Goal: Find specific page/section: Find specific page/section

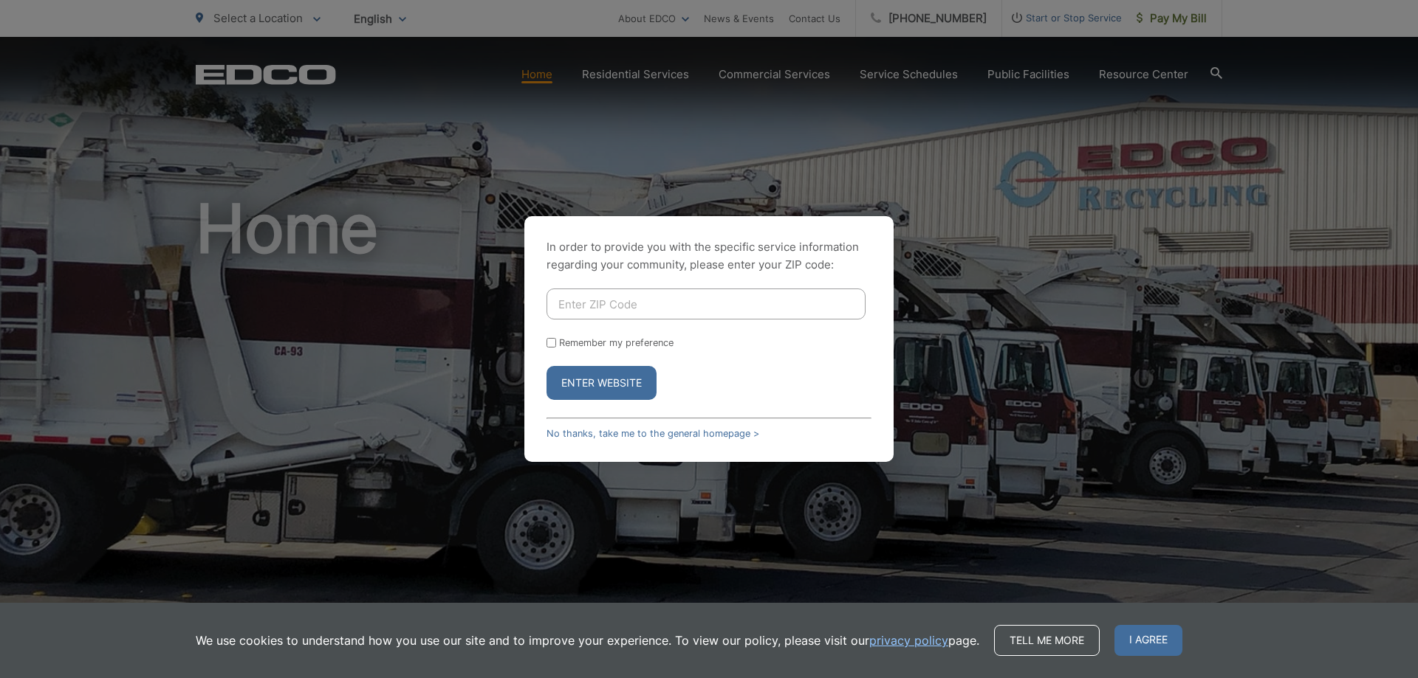
click at [597, 313] on input "Enter ZIP Code" at bounding box center [705, 304] width 319 height 31
type input "92119"
click at [611, 374] on button "Enter Website" at bounding box center [601, 383] width 110 height 34
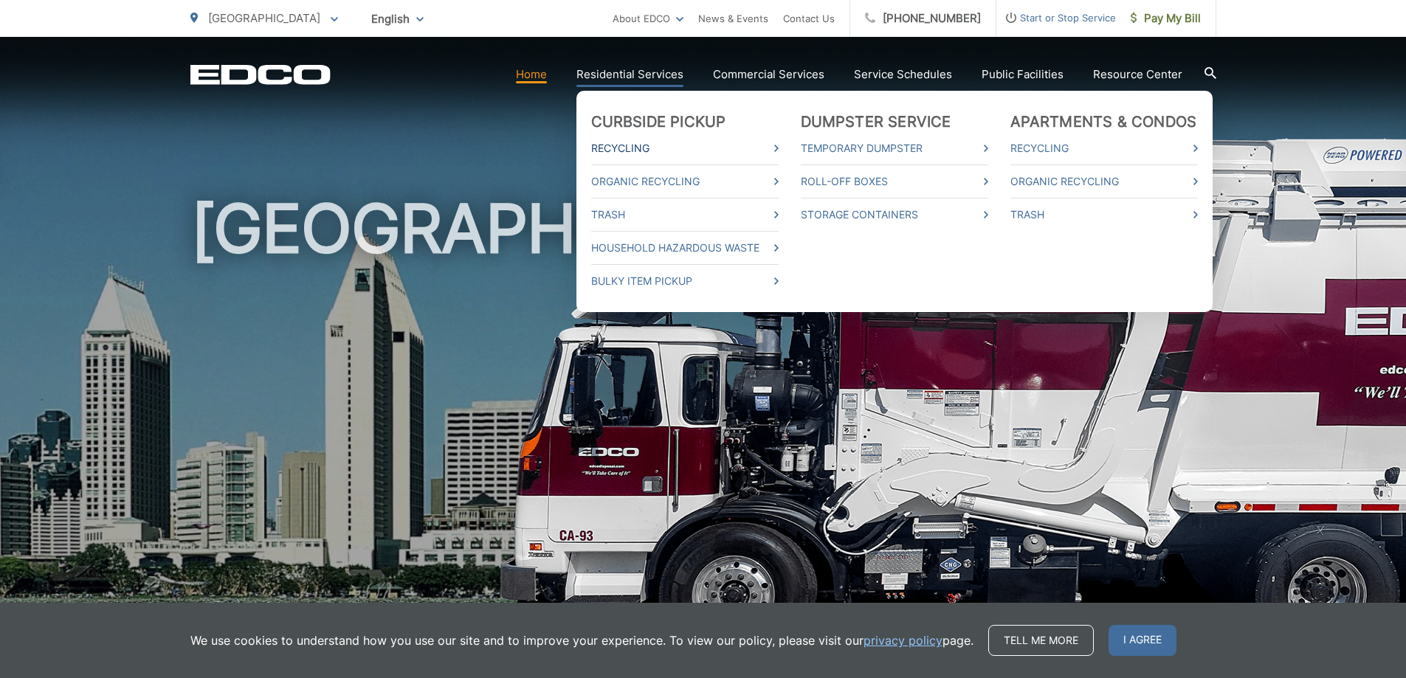
click at [630, 154] on link "Recycling" at bounding box center [685, 149] width 188 height 18
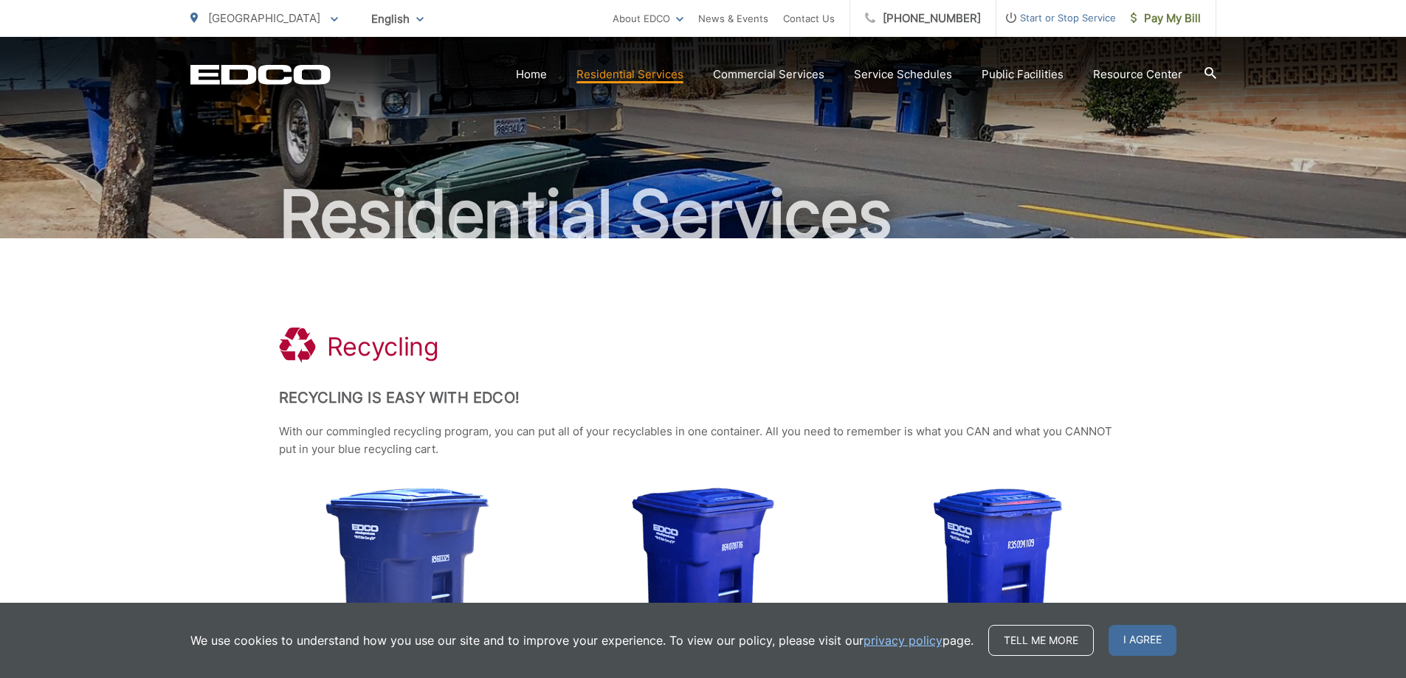
scroll to position [74, 0]
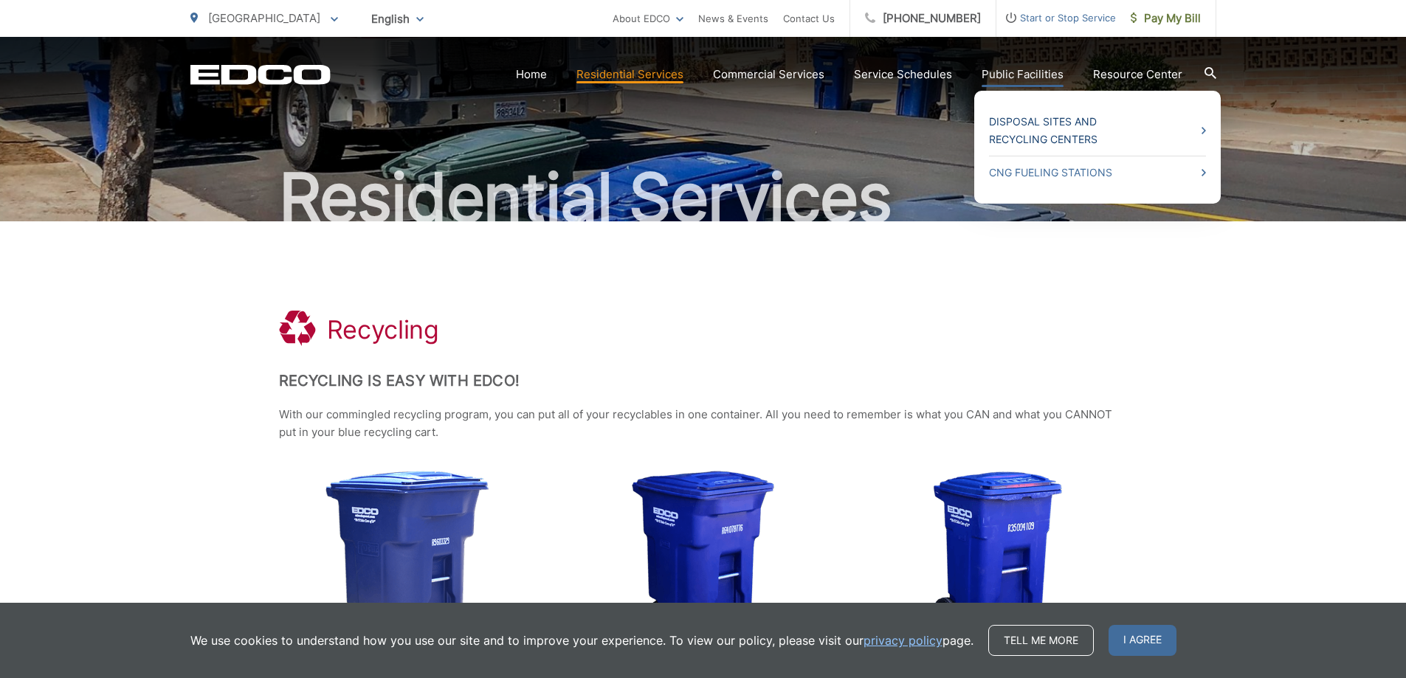
click at [1031, 140] on link "Disposal Sites and Recycling Centers" at bounding box center [1097, 130] width 217 height 35
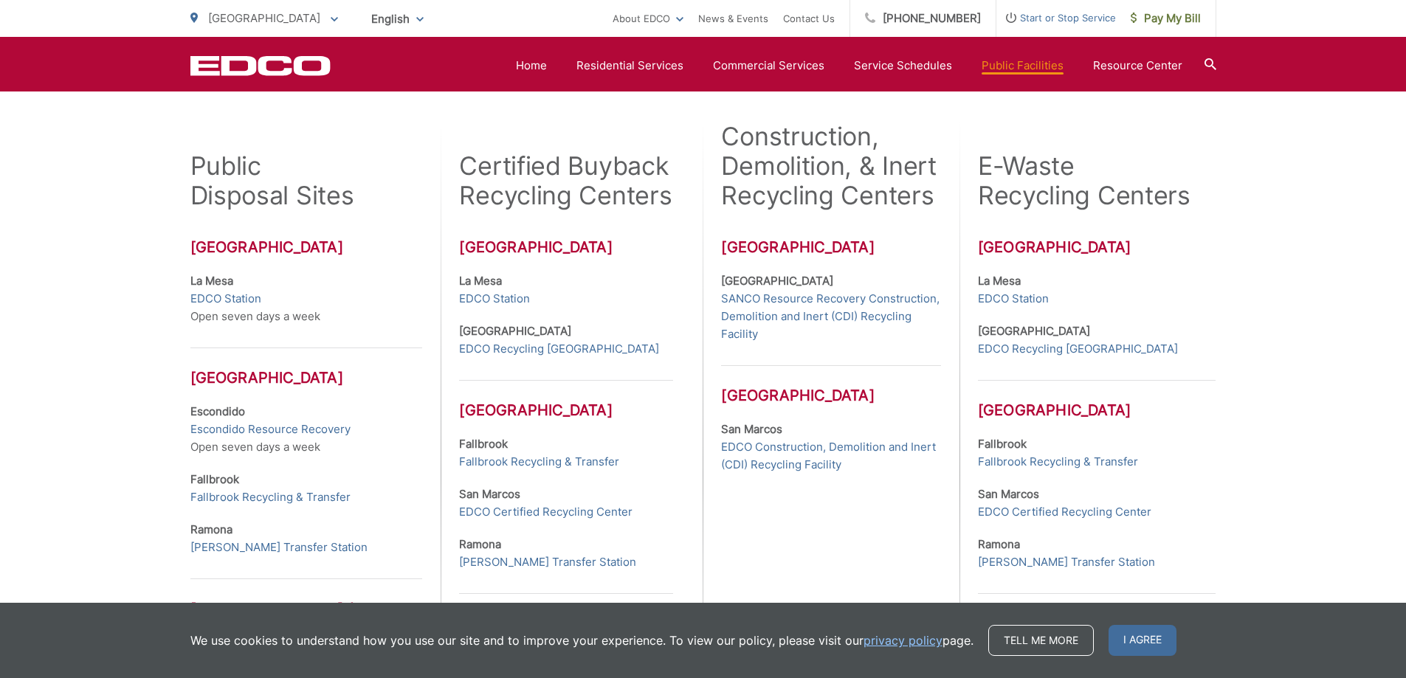
scroll to position [369, 0]
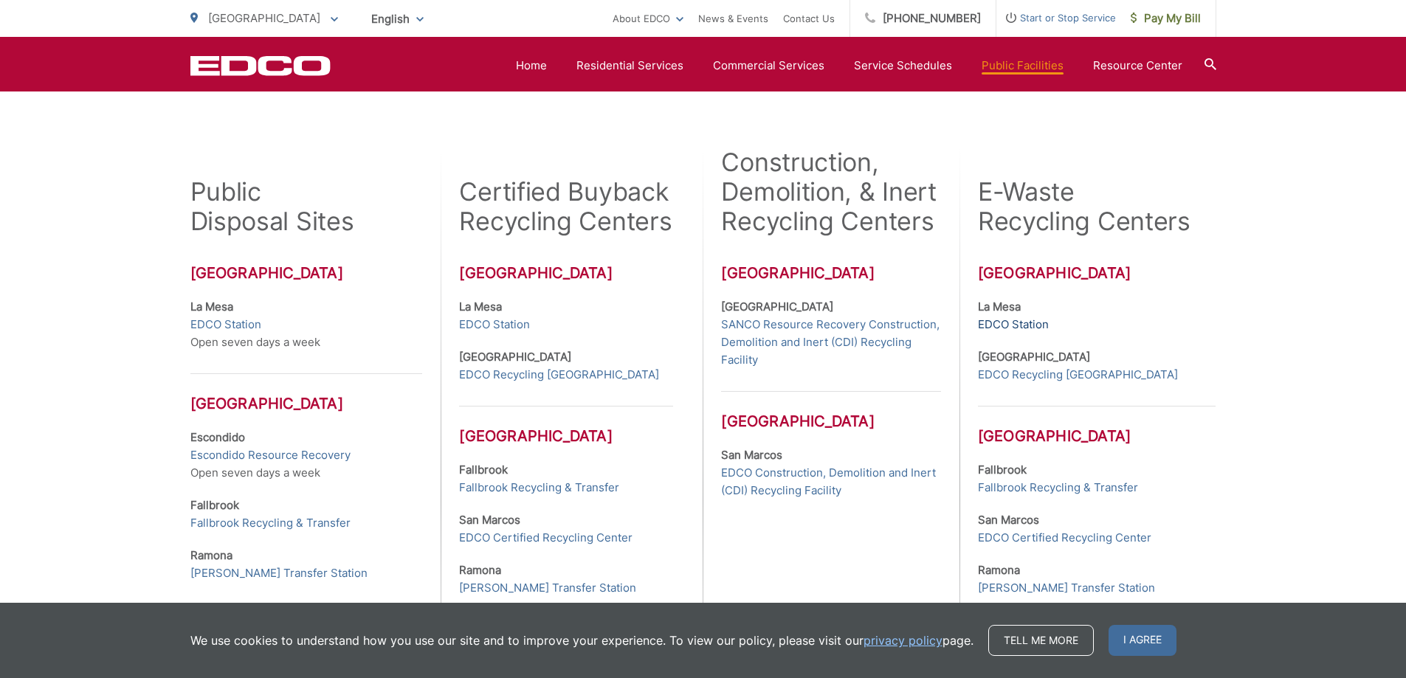
click at [1012, 322] on link "EDCO Station" at bounding box center [1013, 325] width 71 height 18
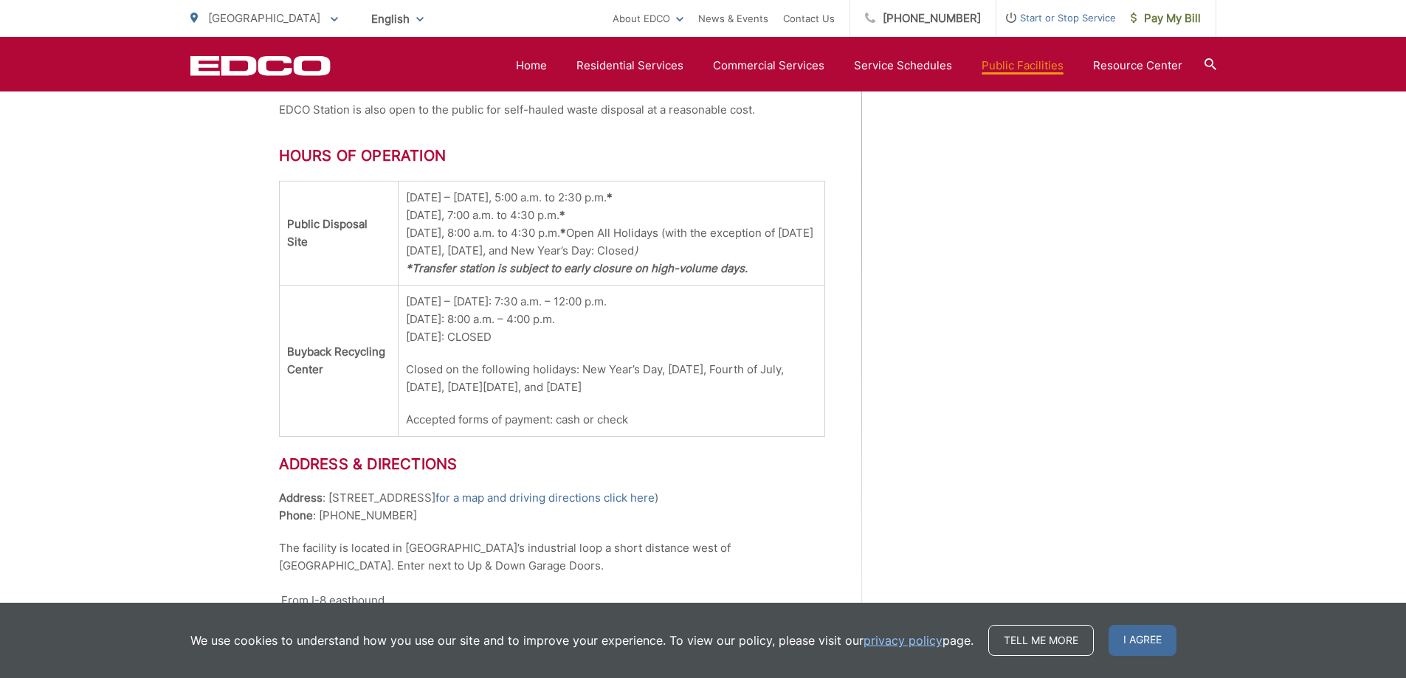
scroll to position [886, 0]
